Goal: Navigation & Orientation: Find specific page/section

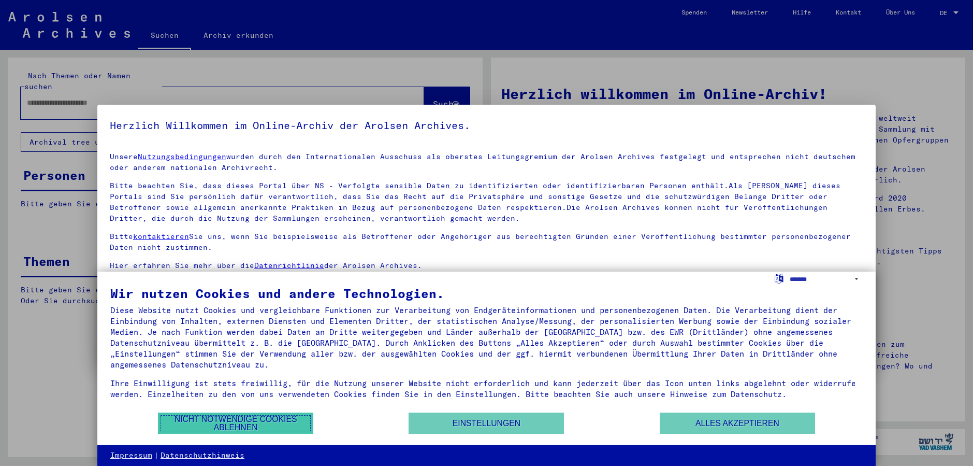
click at [236, 422] on button "Nicht notwendige Cookies ablehnen" at bounding box center [235, 422] width 155 height 21
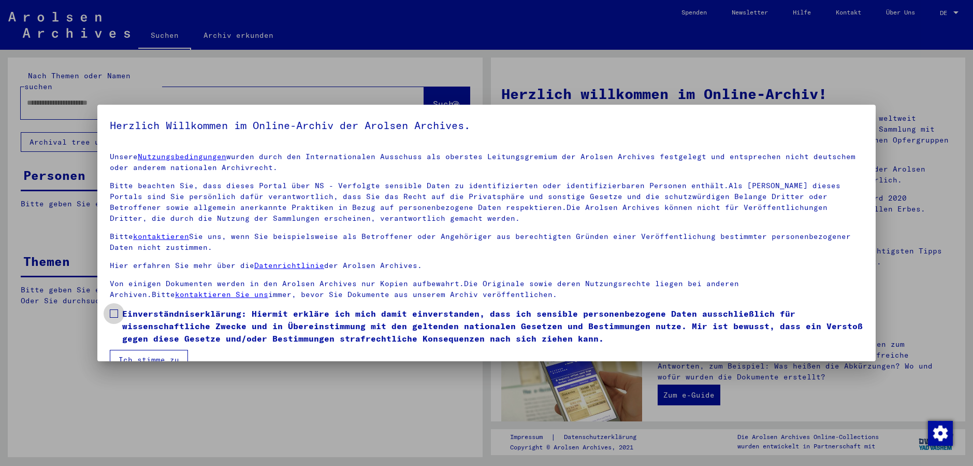
click at [118, 311] on span at bounding box center [114, 313] width 8 height 8
click at [149, 355] on button "Ich stimme zu" at bounding box center [149, 360] width 78 height 20
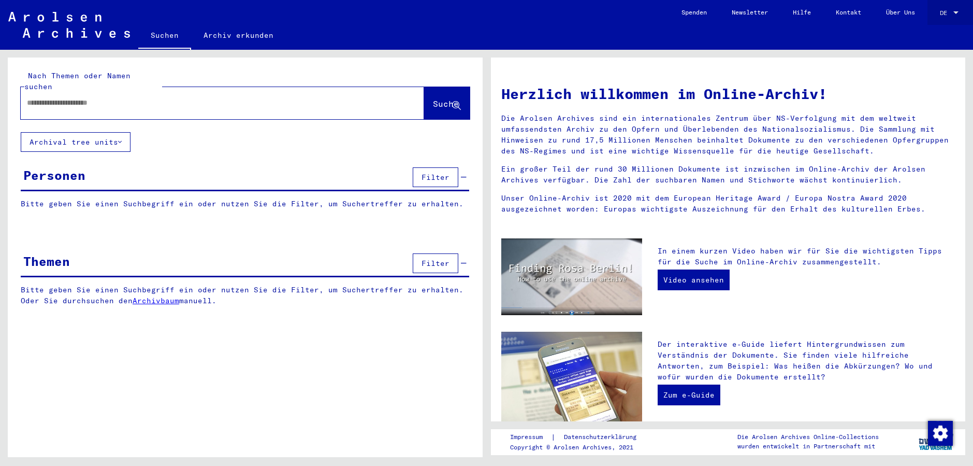
click at [955, 12] on div at bounding box center [955, 12] width 5 height 3
click at [936, 18] on span "English" at bounding box center [929, 18] width 25 height 8
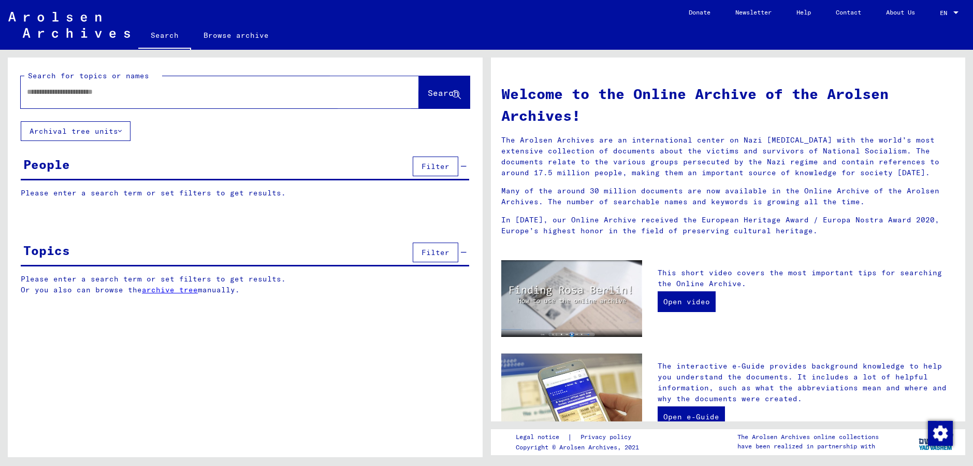
click at [428, 95] on span "Search" at bounding box center [443, 93] width 31 height 10
click at [217, 36] on link "Browse archive" at bounding box center [236, 35] width 90 height 25
